Goal: Task Accomplishment & Management: Manage account settings

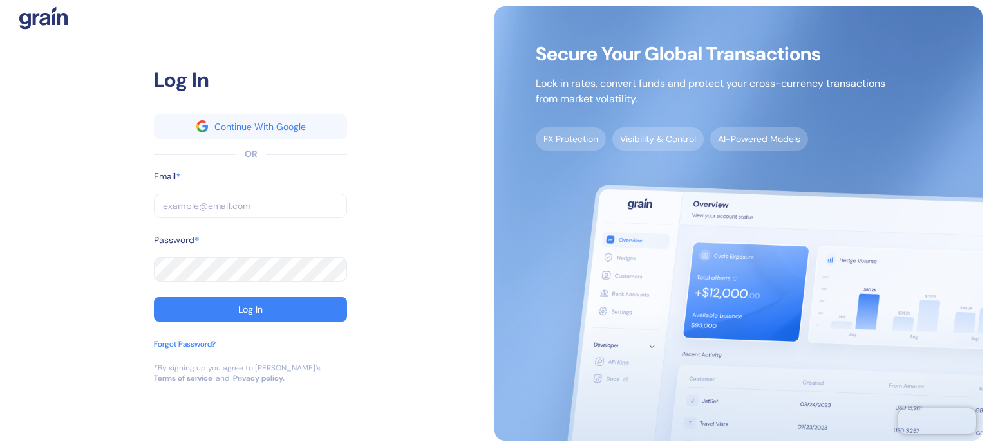
type input "[PERSON_NAME][EMAIL_ADDRESS][PERSON_NAME][DOMAIN_NAME]"
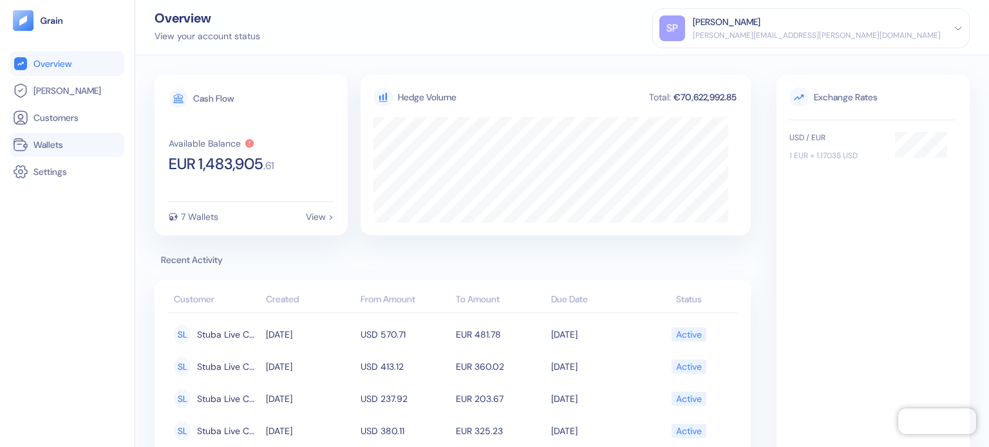
click at [13, 138] on icon at bounding box center [20, 144] width 15 height 15
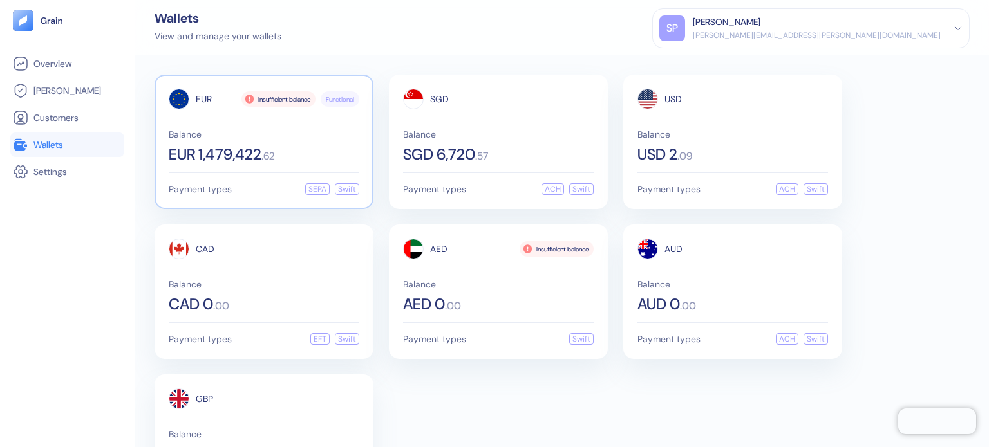
click at [258, 158] on span "EUR 1,479,422" at bounding box center [215, 154] width 93 height 15
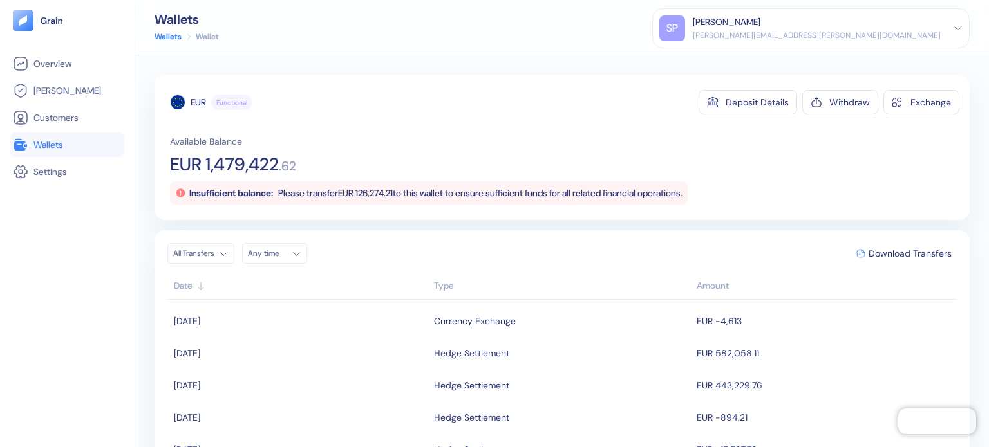
click at [382, 183] on div "Insufficient balance: Please transfer EUR 126,274.21 to this wallet to ensure s…" at bounding box center [429, 193] width 518 height 23
click at [384, 193] on span "Please transfer EUR 126,274.21 to this wallet to ensure sufficient funds for al…" at bounding box center [480, 193] width 404 height 12
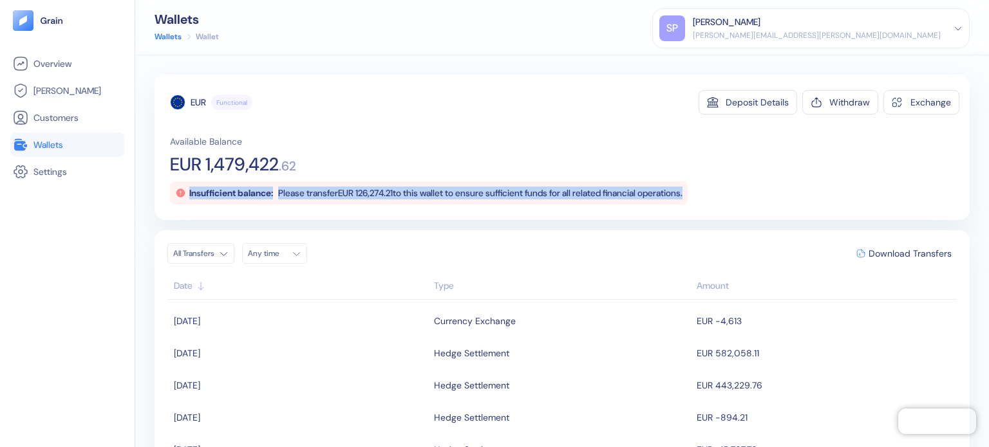
click at [384, 193] on span "Please transfer EUR 126,274.21 to this wallet to ensure sufficient funds for al…" at bounding box center [480, 193] width 404 height 12
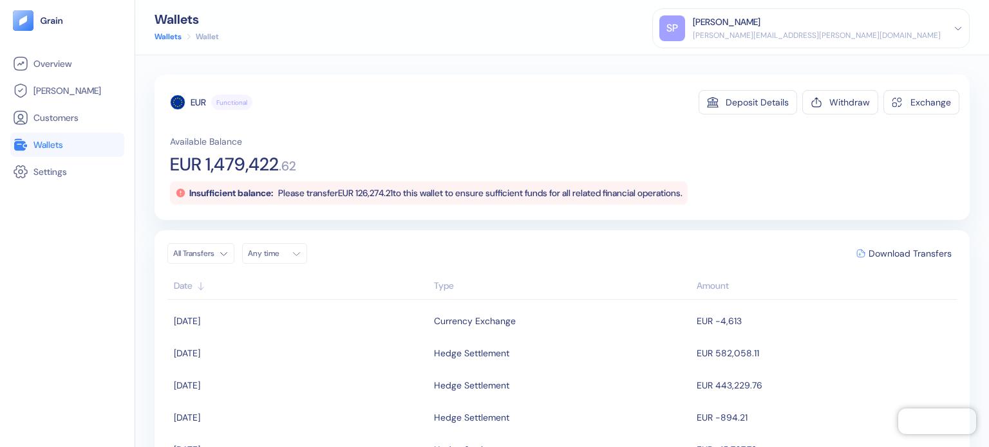
click at [108, 155] on li "Wallets" at bounding box center [67, 145] width 114 height 24
click at [96, 147] on link "Wallets" at bounding box center [67, 144] width 109 height 15
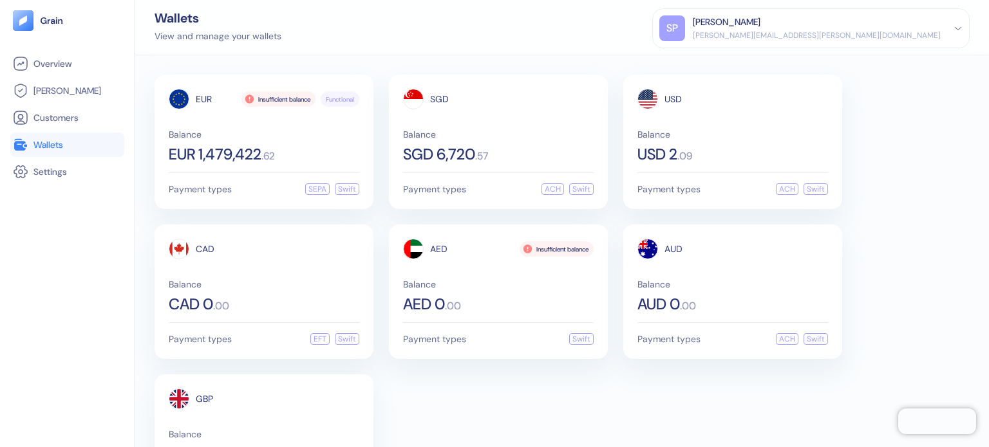
click at [93, 146] on link "Wallets" at bounding box center [67, 144] width 109 height 15
